Goal: Information Seeking & Learning: Check status

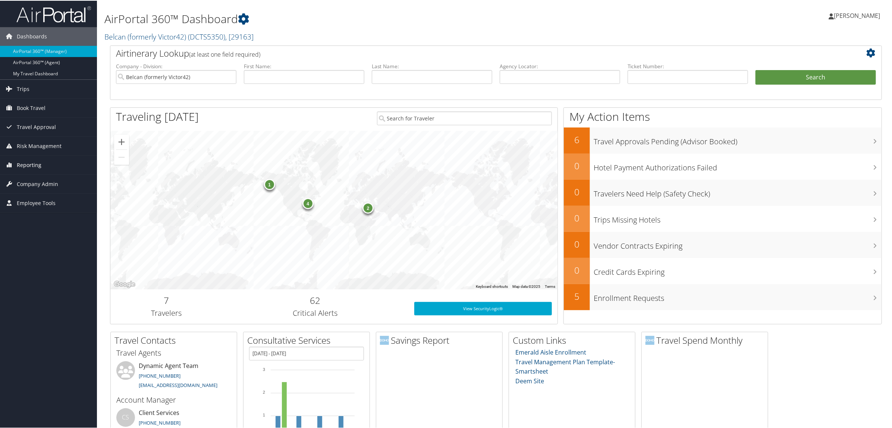
click at [49, 166] on link "Reporting" at bounding box center [48, 164] width 97 height 19
click at [53, 211] on link "Virtual Pay Lookup" at bounding box center [48, 212] width 97 height 11
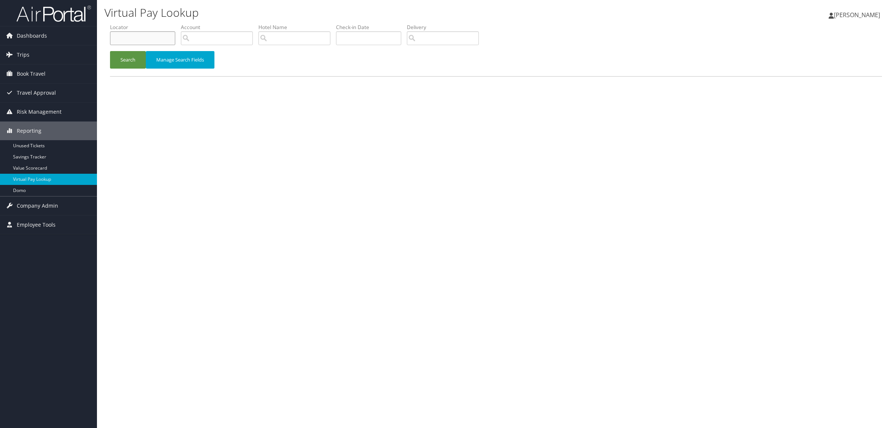
click at [129, 36] on input "text" at bounding box center [142, 38] width 65 height 14
paste input "DD0Y3K"
click at [123, 58] on button "Search" at bounding box center [128, 60] width 36 height 18
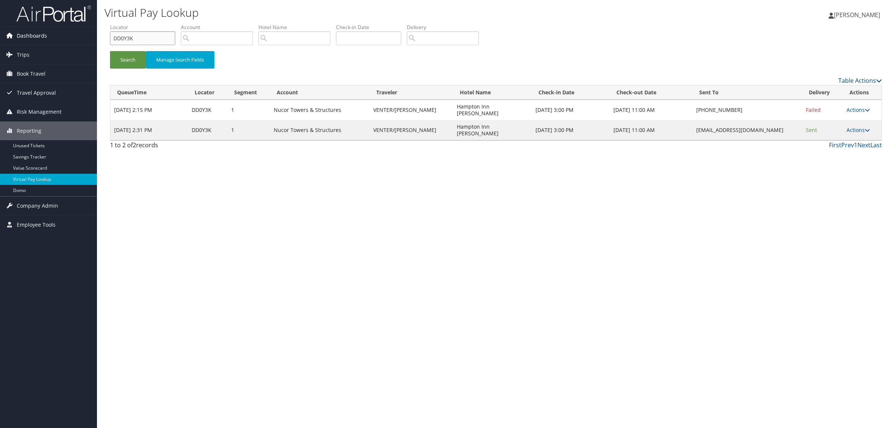
drag, startPoint x: 66, startPoint y: 40, endPoint x: 74, endPoint y: 40, distance: 7.8
click at [62, 40] on div "Dashboards AirPortal 360™ (Manager) AirPortal 360™ (Agent) My Travel Dashboard …" at bounding box center [447, 214] width 895 height 428
paste input "CY5CX?"
type input "DCY5CX"
click at [110, 51] on button "Search" at bounding box center [128, 60] width 36 height 18
